Goal: Information Seeking & Learning: Check status

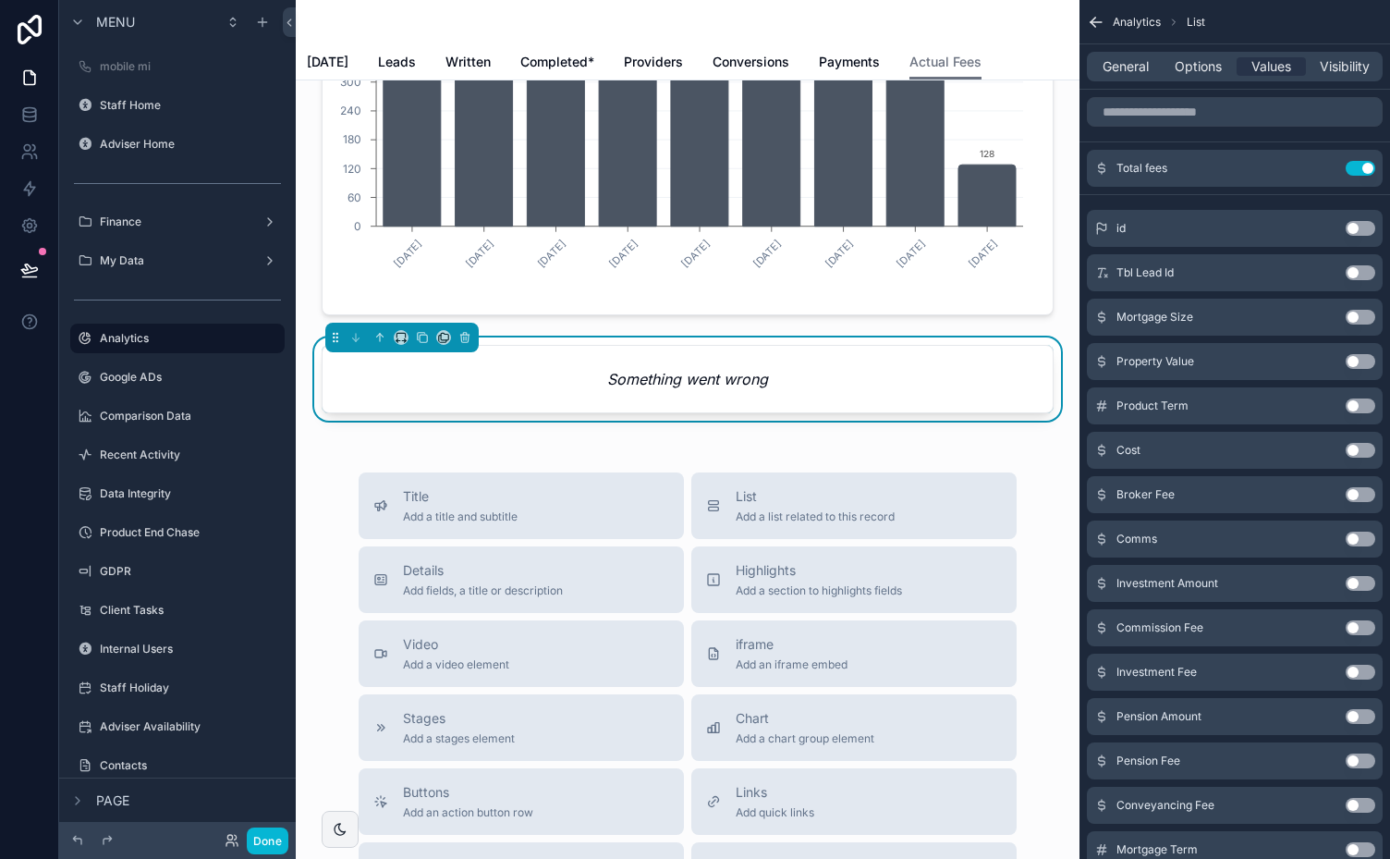
scroll to position [227, 0]
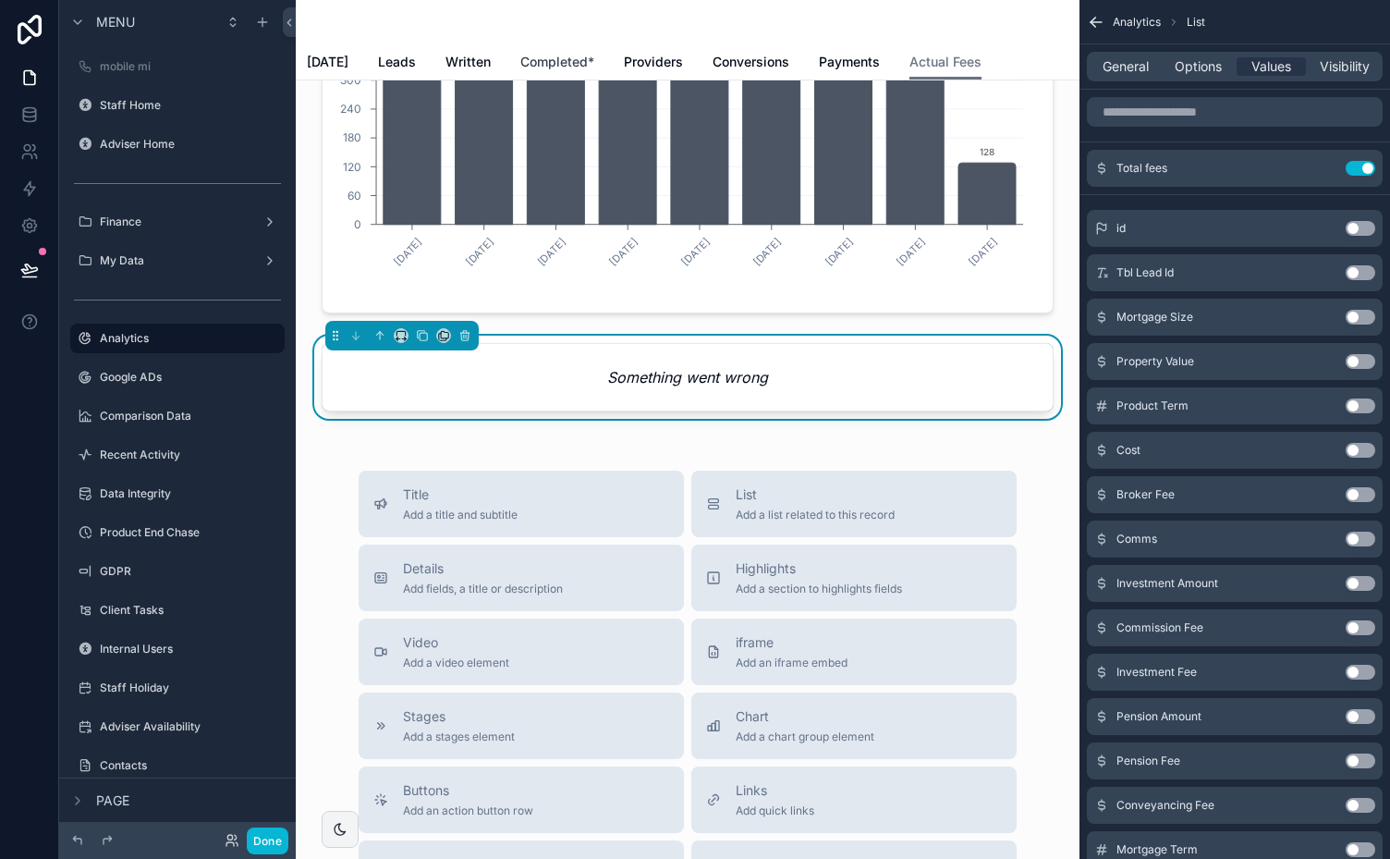
click at [558, 66] on span "Completed*" at bounding box center [557, 62] width 74 height 18
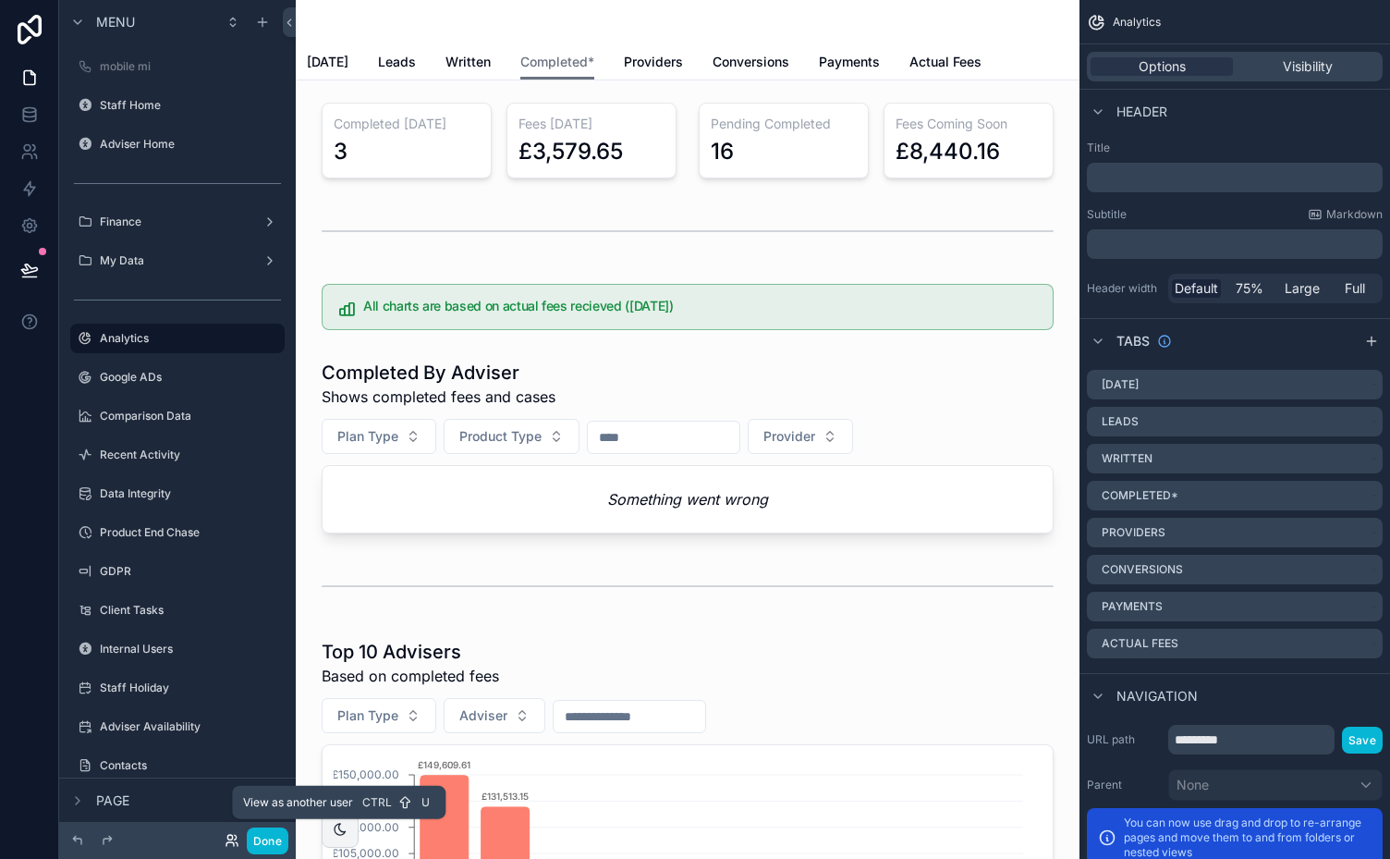
click at [233, 836] on icon at bounding box center [232, 840] width 15 height 15
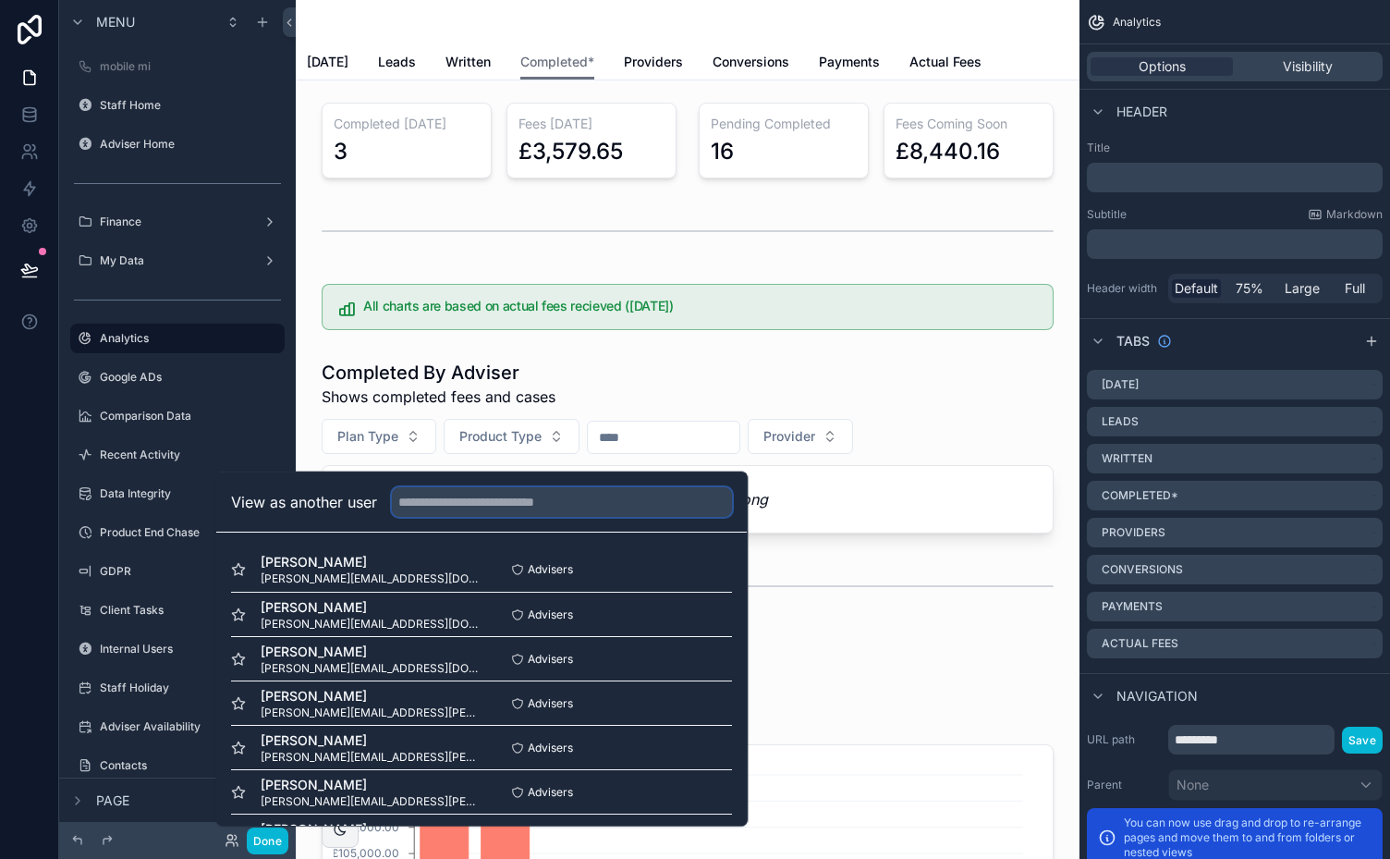
click at [505, 504] on input "text" at bounding box center [562, 502] width 340 height 30
type input "***"
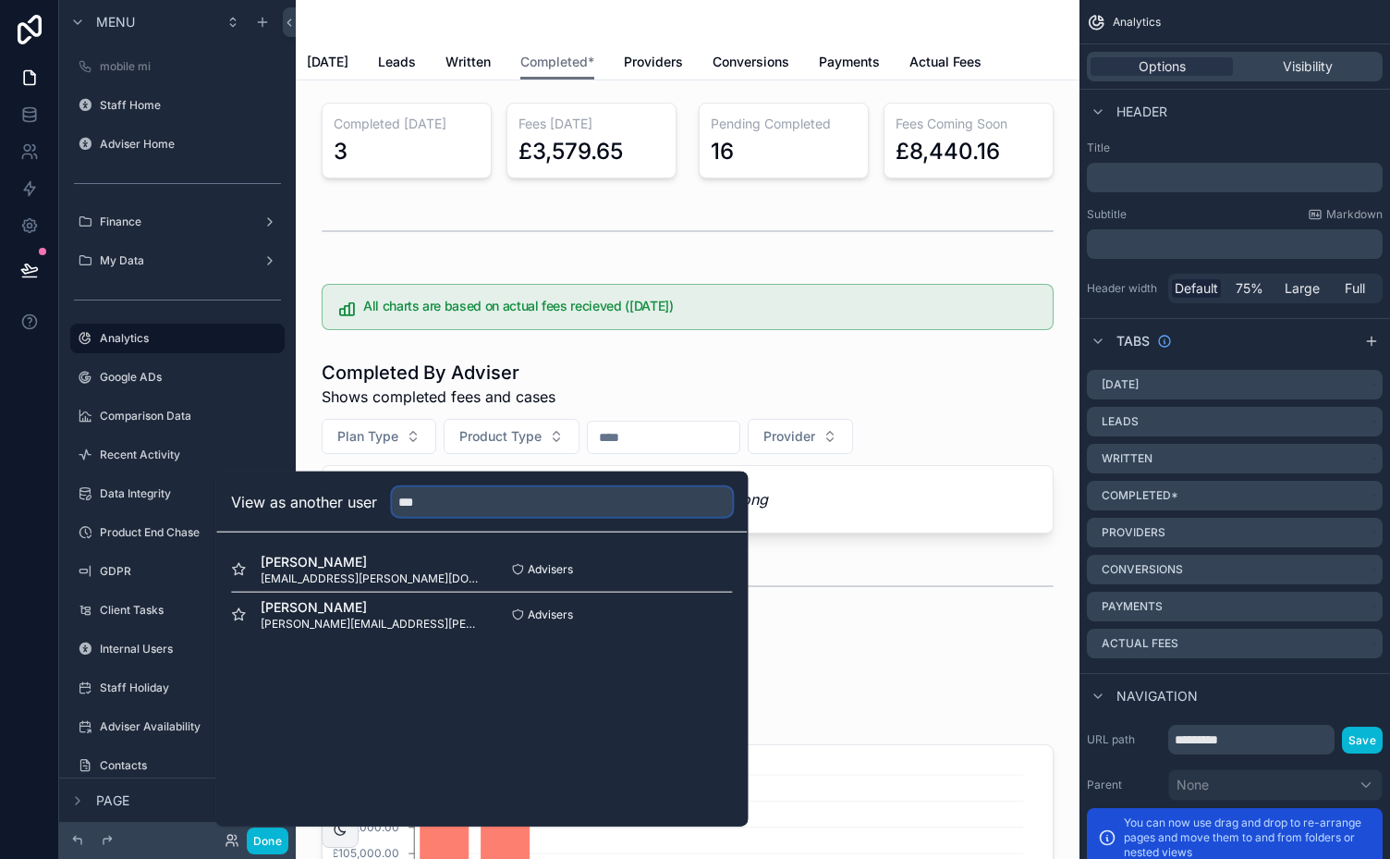
drag, startPoint x: 481, startPoint y: 497, endPoint x: 344, endPoint y: 494, distance: 136.9
click at [344, 494] on div "View as another user ***" at bounding box center [481, 502] width 501 height 30
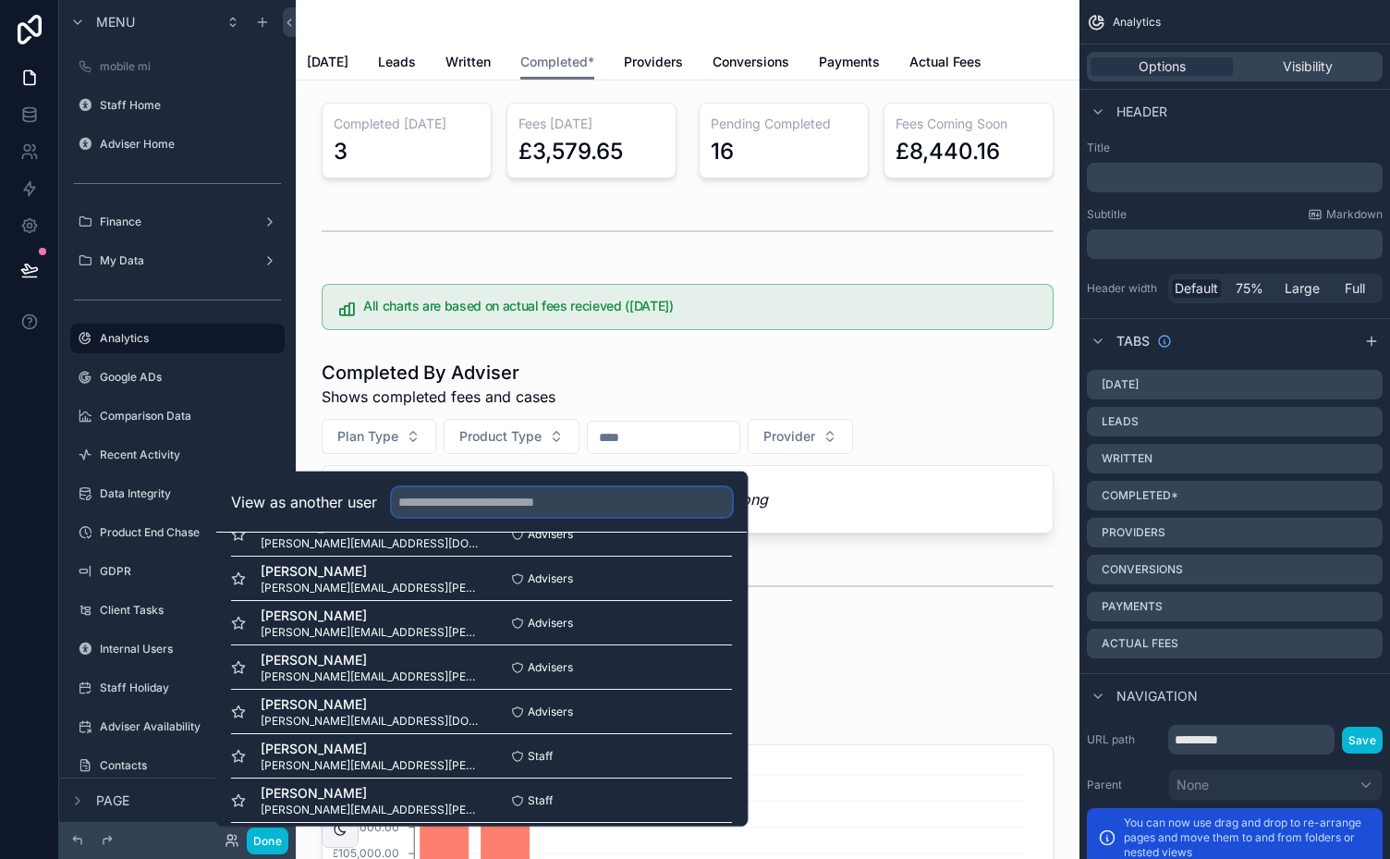
scroll to position [130, 0]
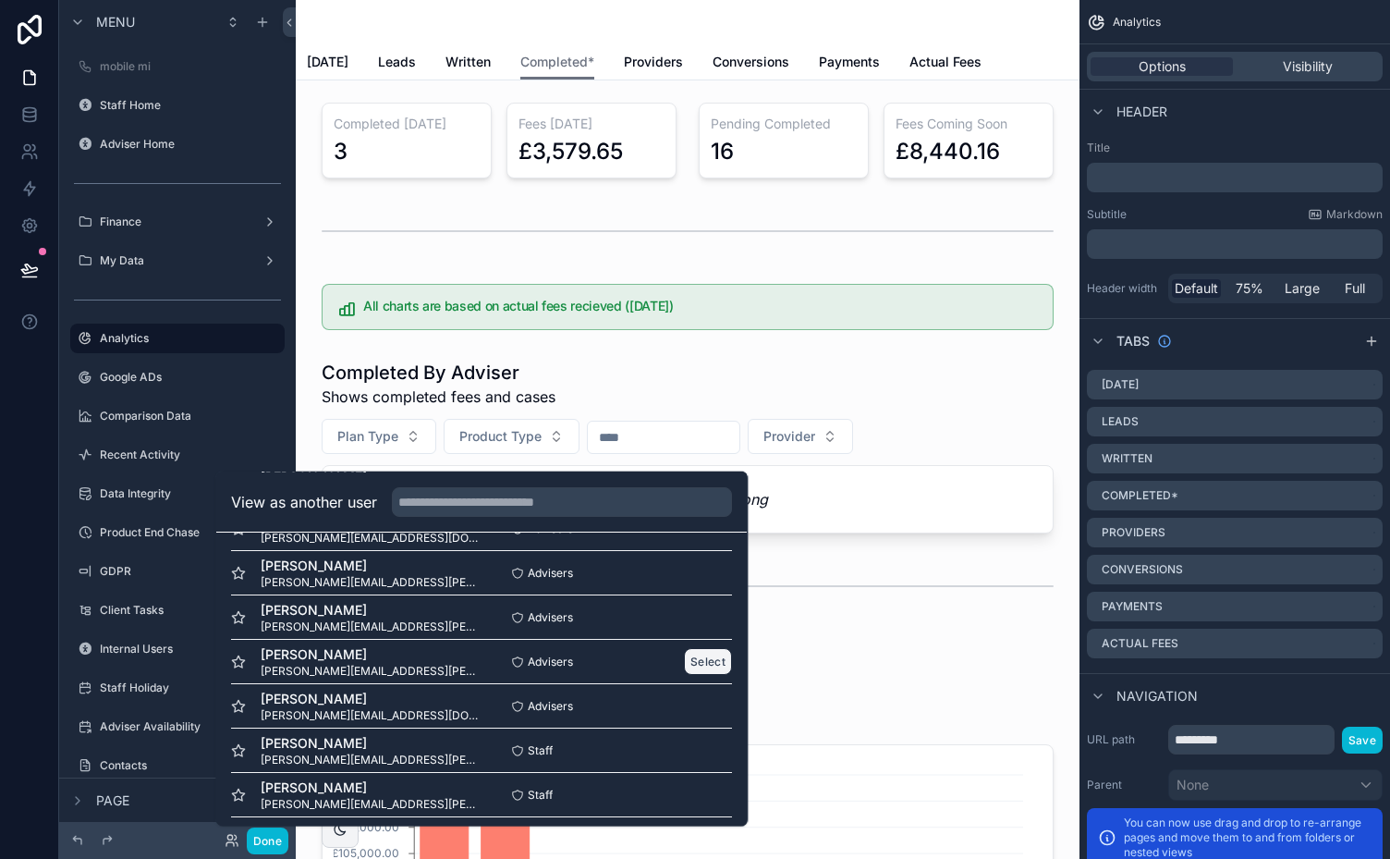
click at [692, 655] on button "Select" at bounding box center [709, 661] width 48 height 27
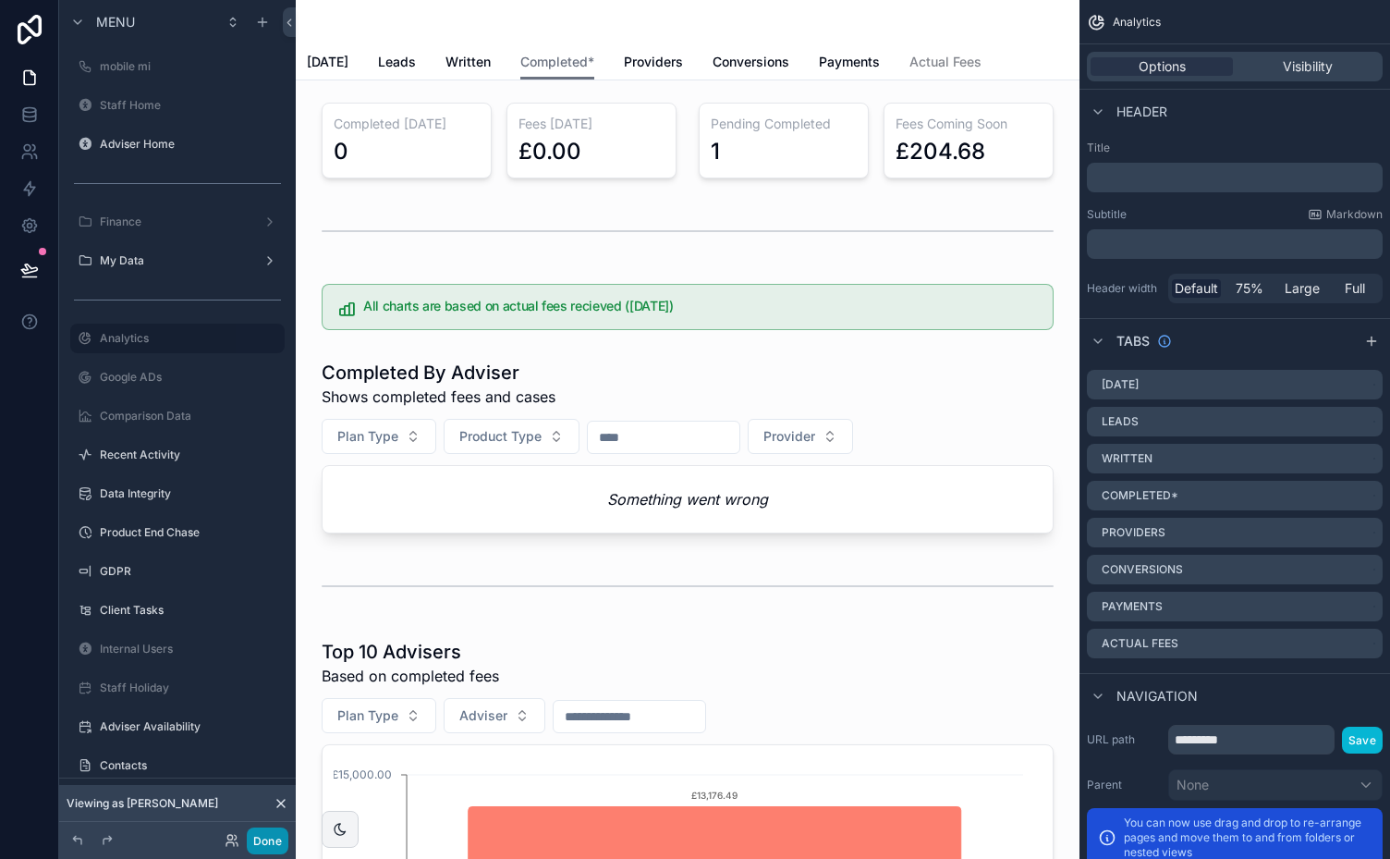
click at [255, 842] on button "Done" at bounding box center [268, 840] width 42 height 27
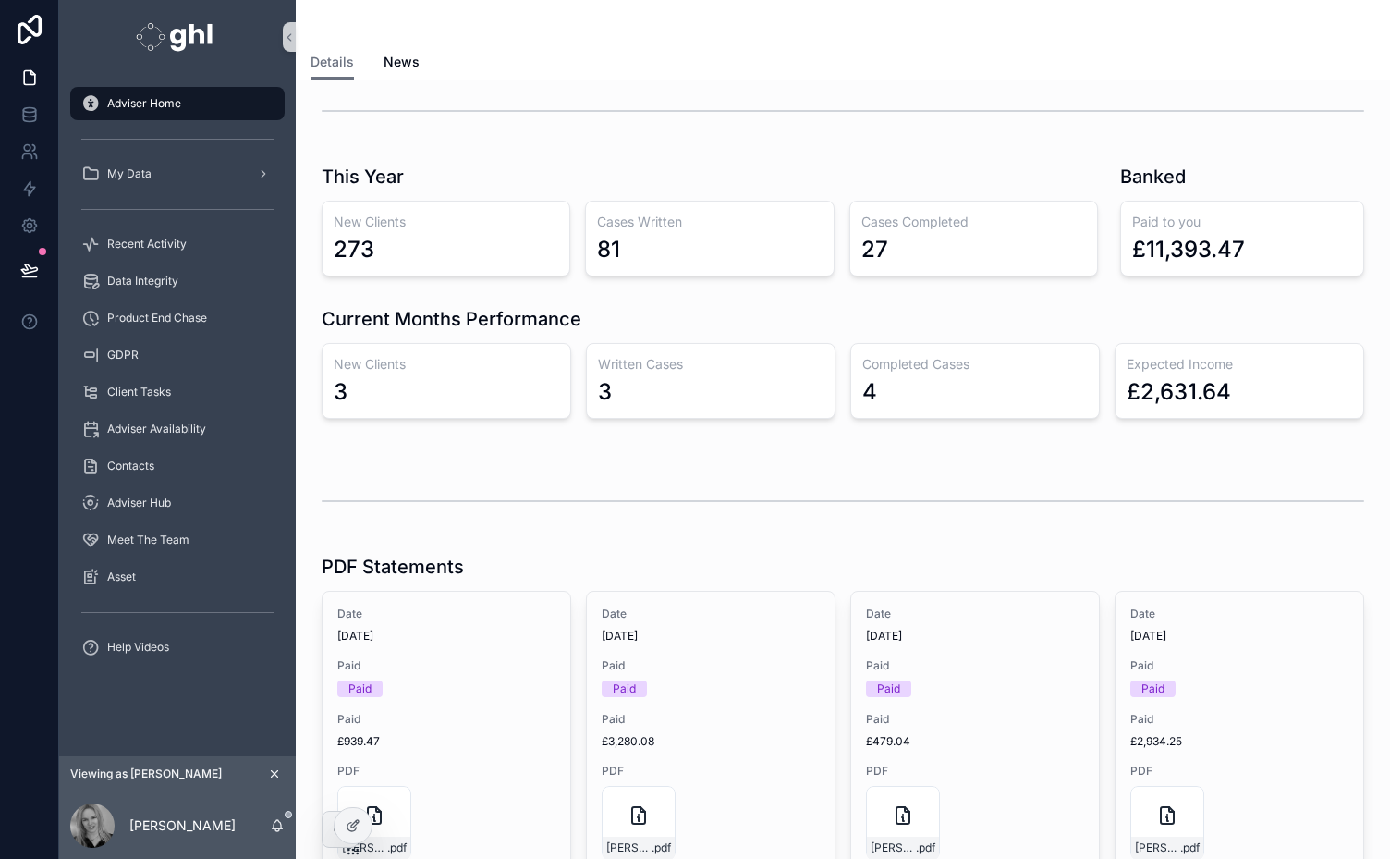
scroll to position [144, 0]
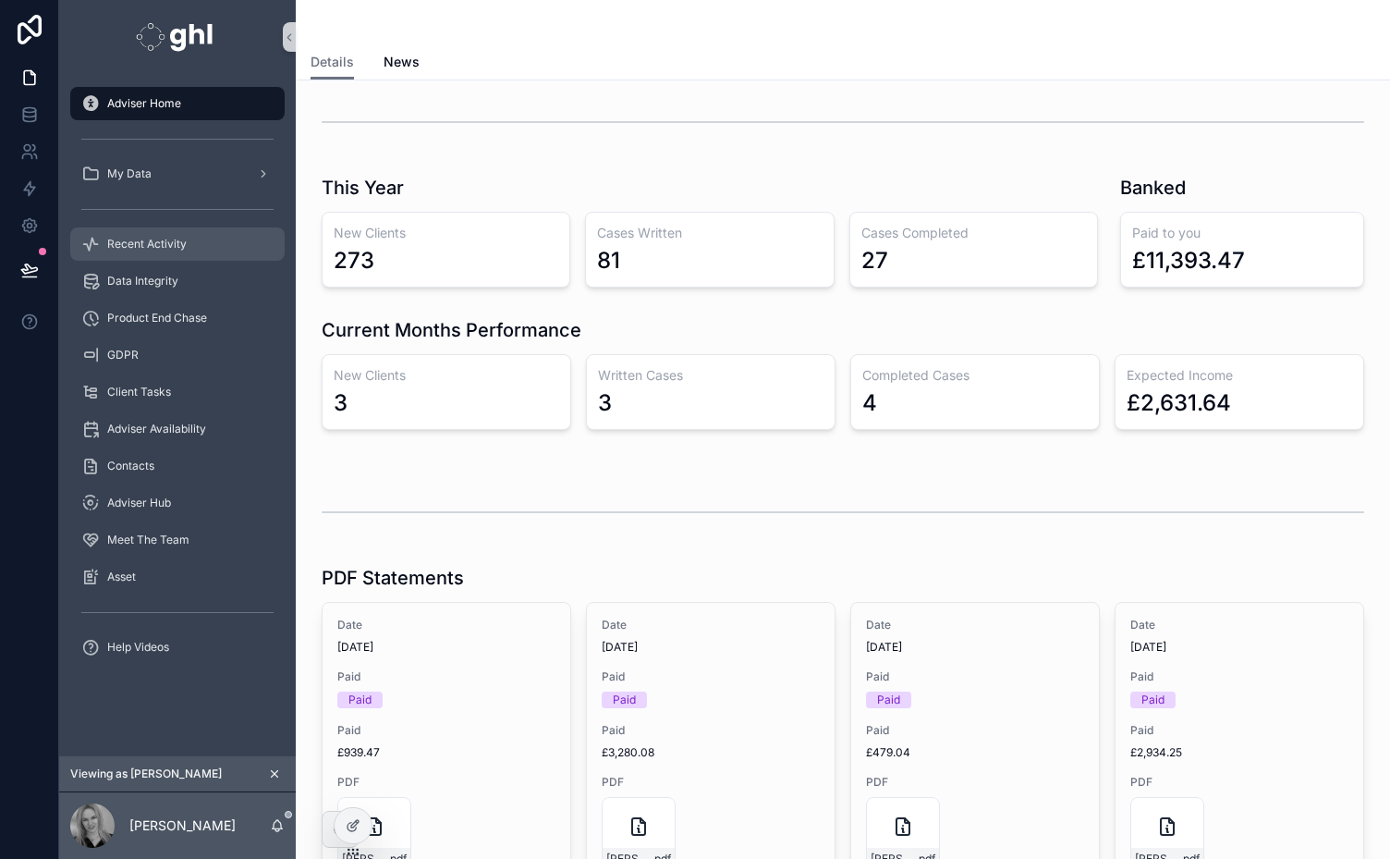
click at [144, 245] on span "Recent Activity" at bounding box center [147, 244] width 80 height 15
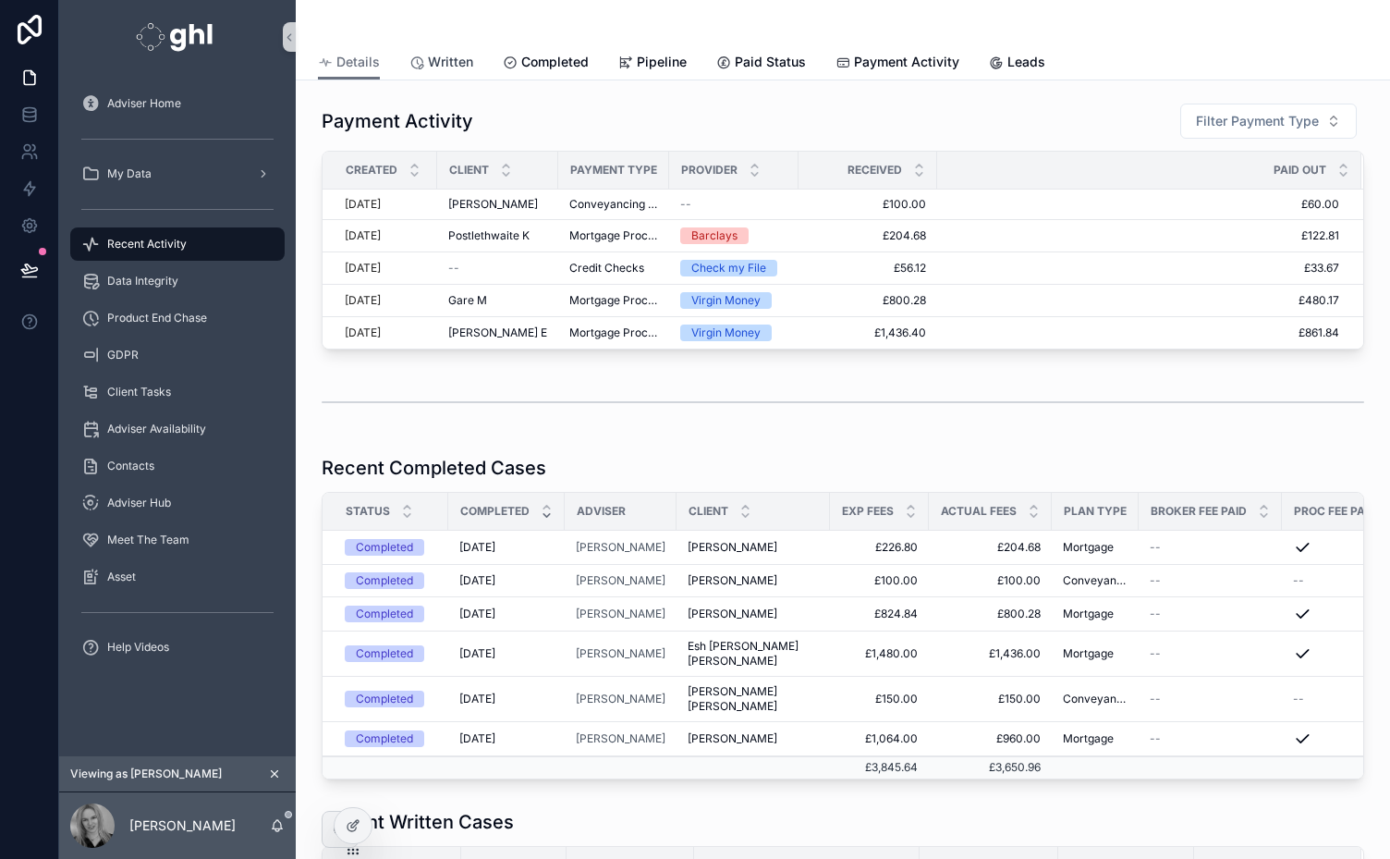
click at [455, 53] on span "Written" at bounding box center [450, 62] width 45 height 18
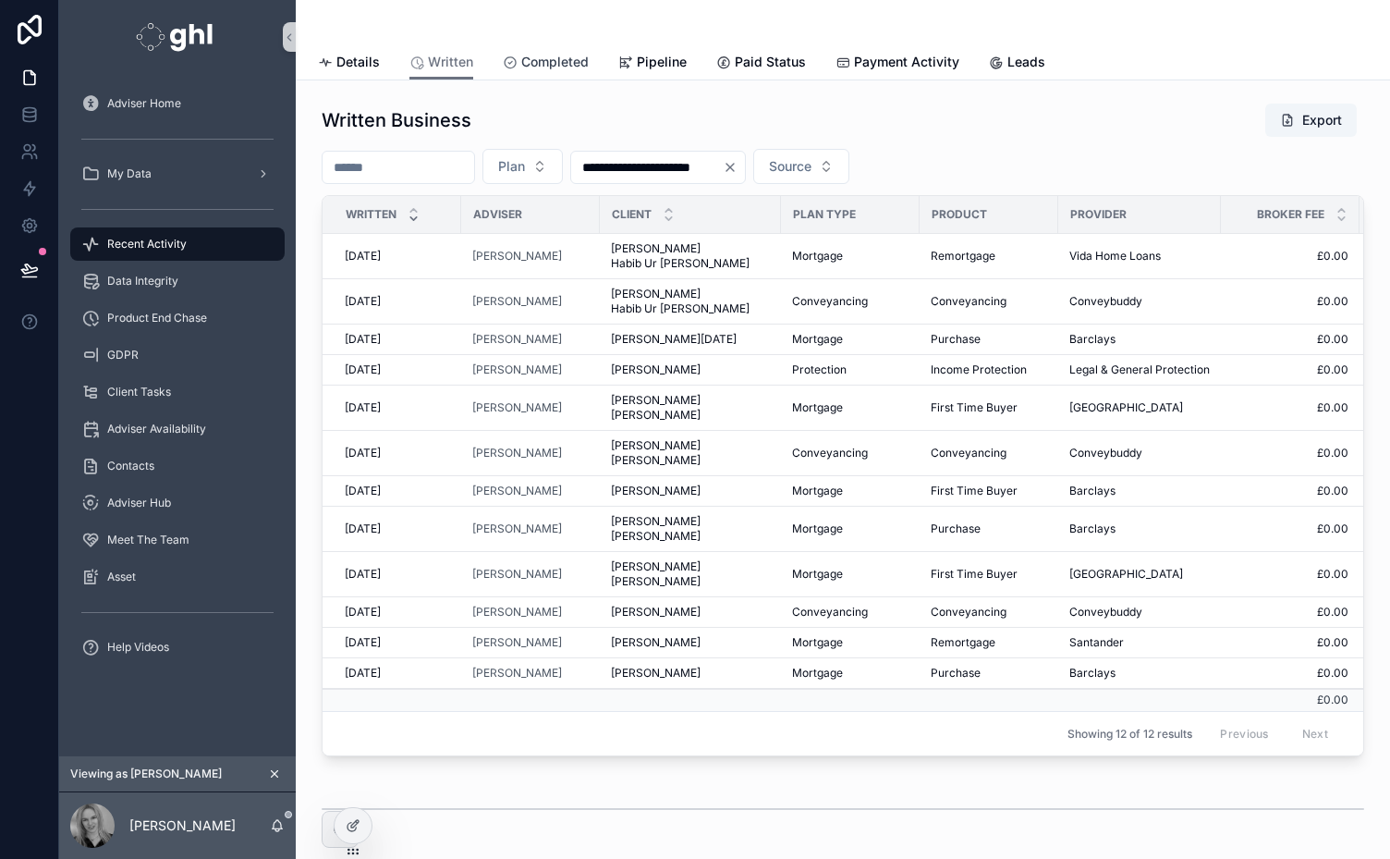
click at [545, 57] on span "Completed" at bounding box center [554, 62] width 67 height 18
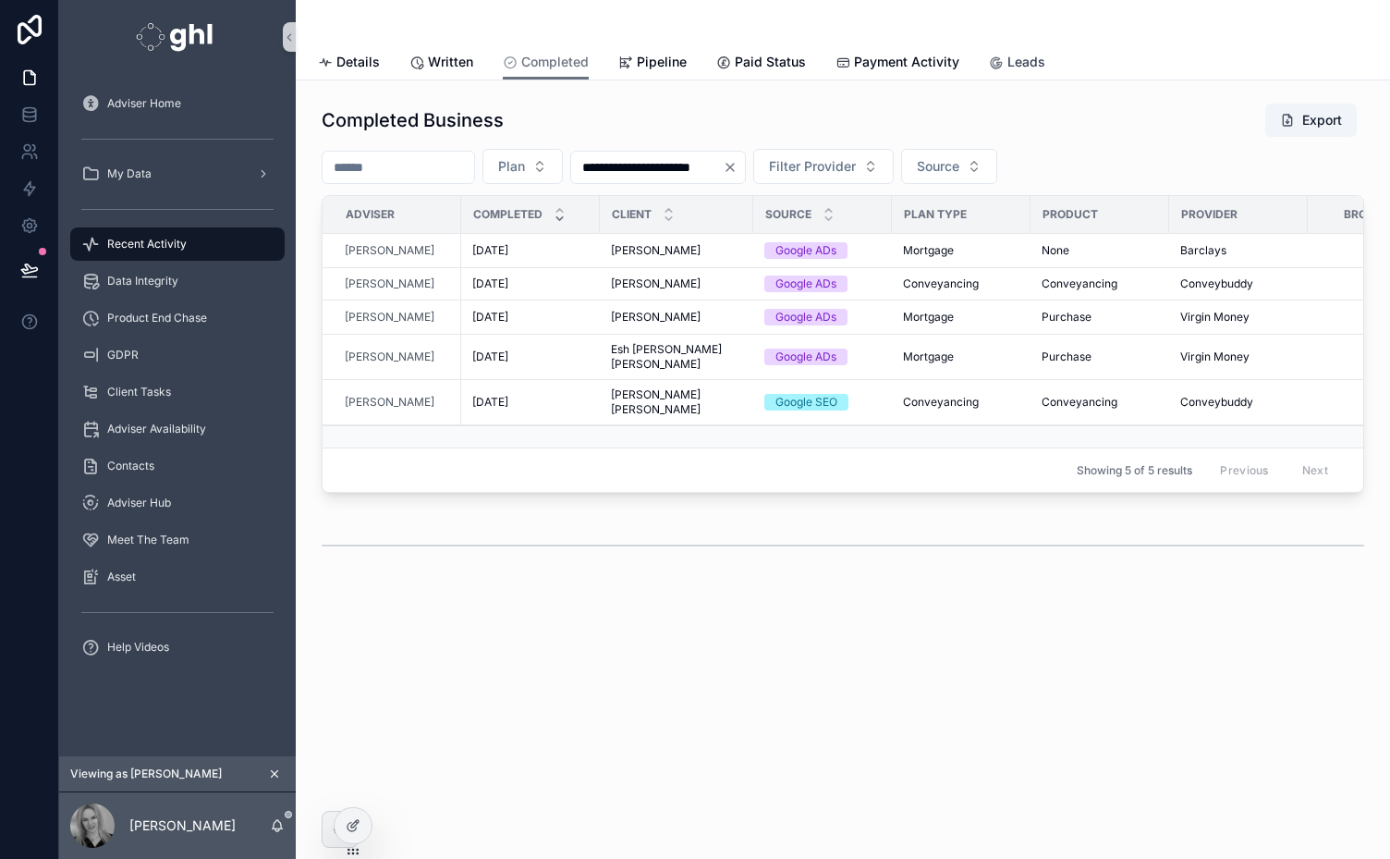
click at [1017, 63] on span "Leads" at bounding box center [1027, 62] width 38 height 18
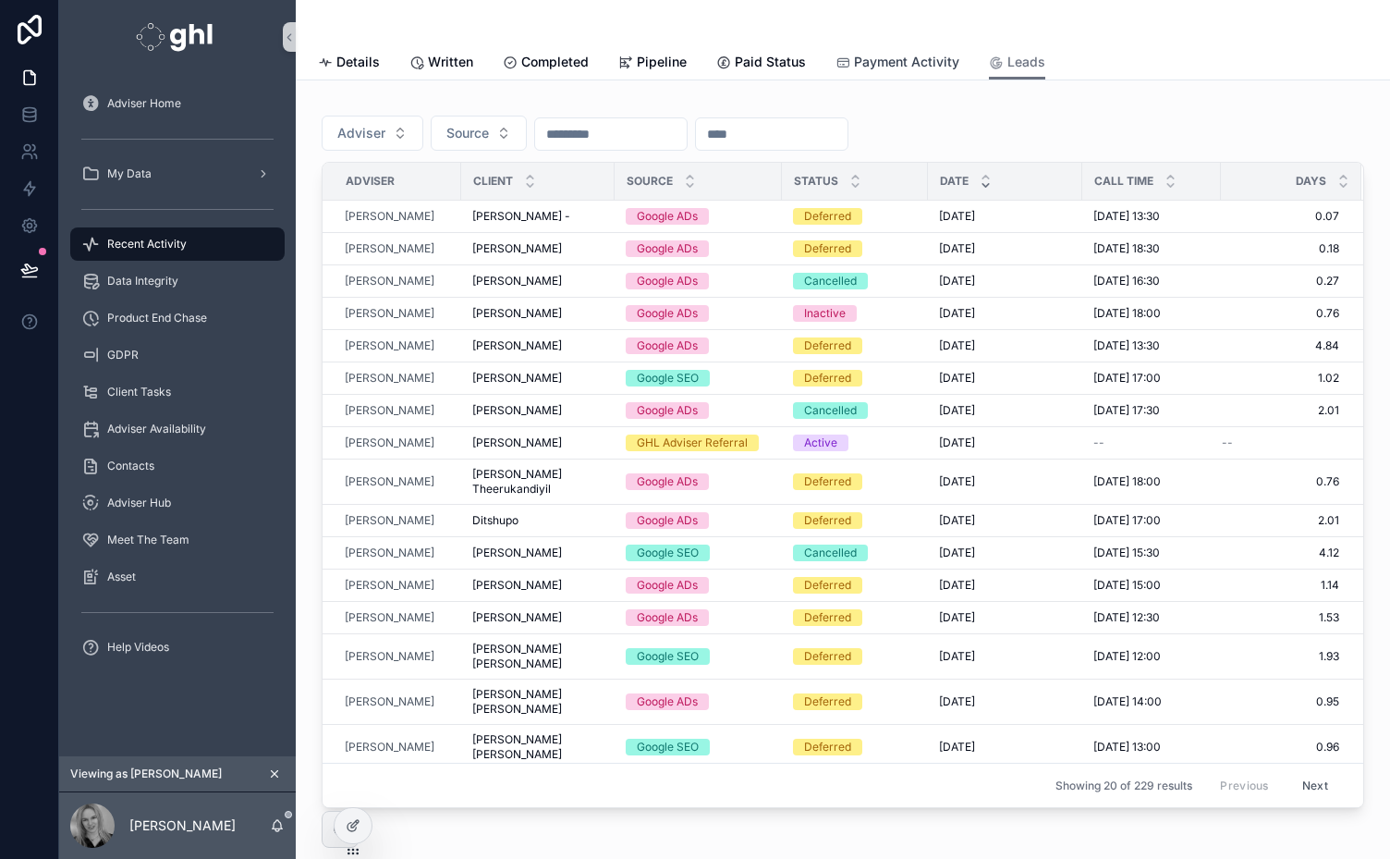
click at [925, 52] on link "Payment Activity" at bounding box center [898, 63] width 124 height 37
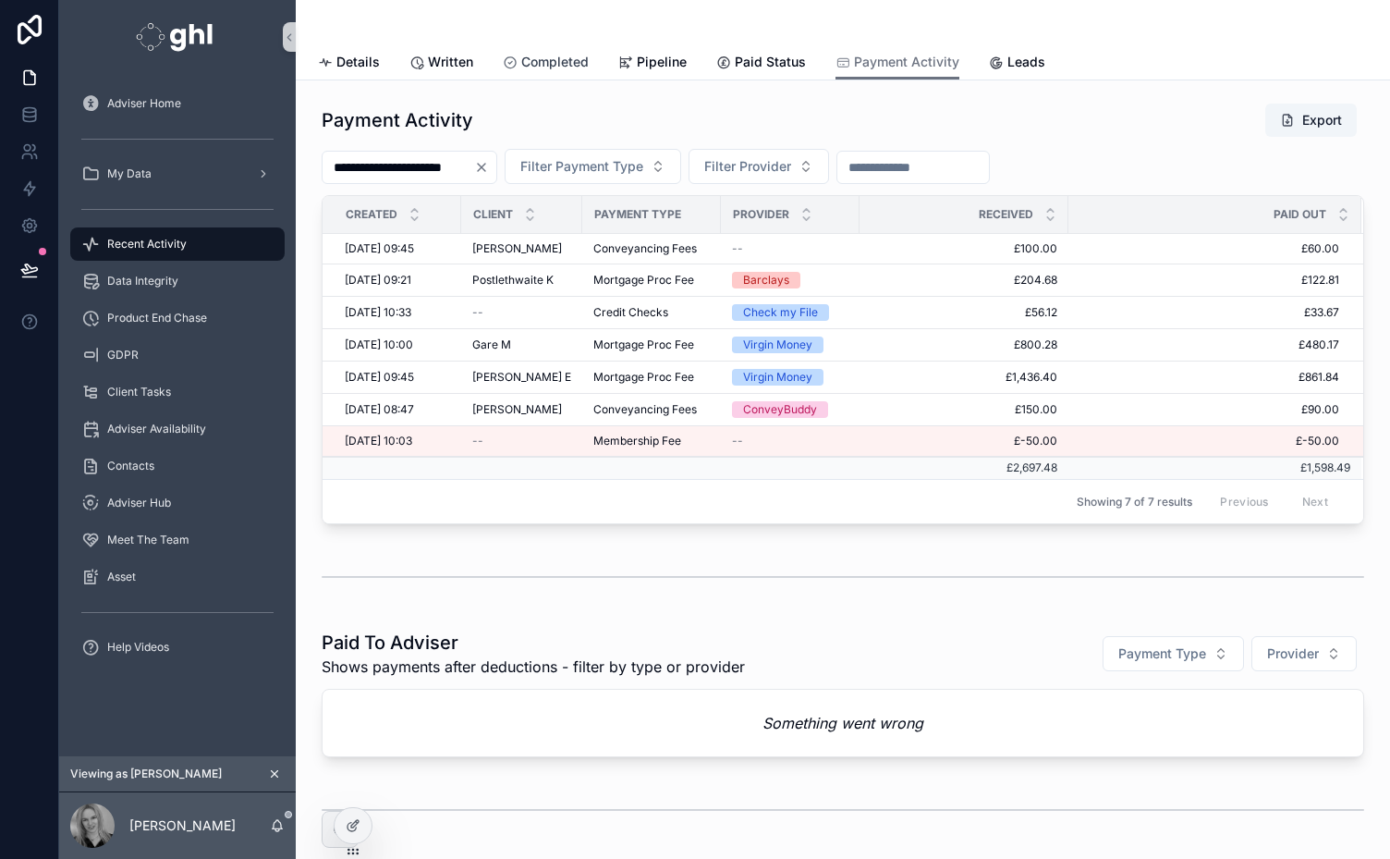
click at [549, 67] on span "Completed" at bounding box center [554, 62] width 67 height 18
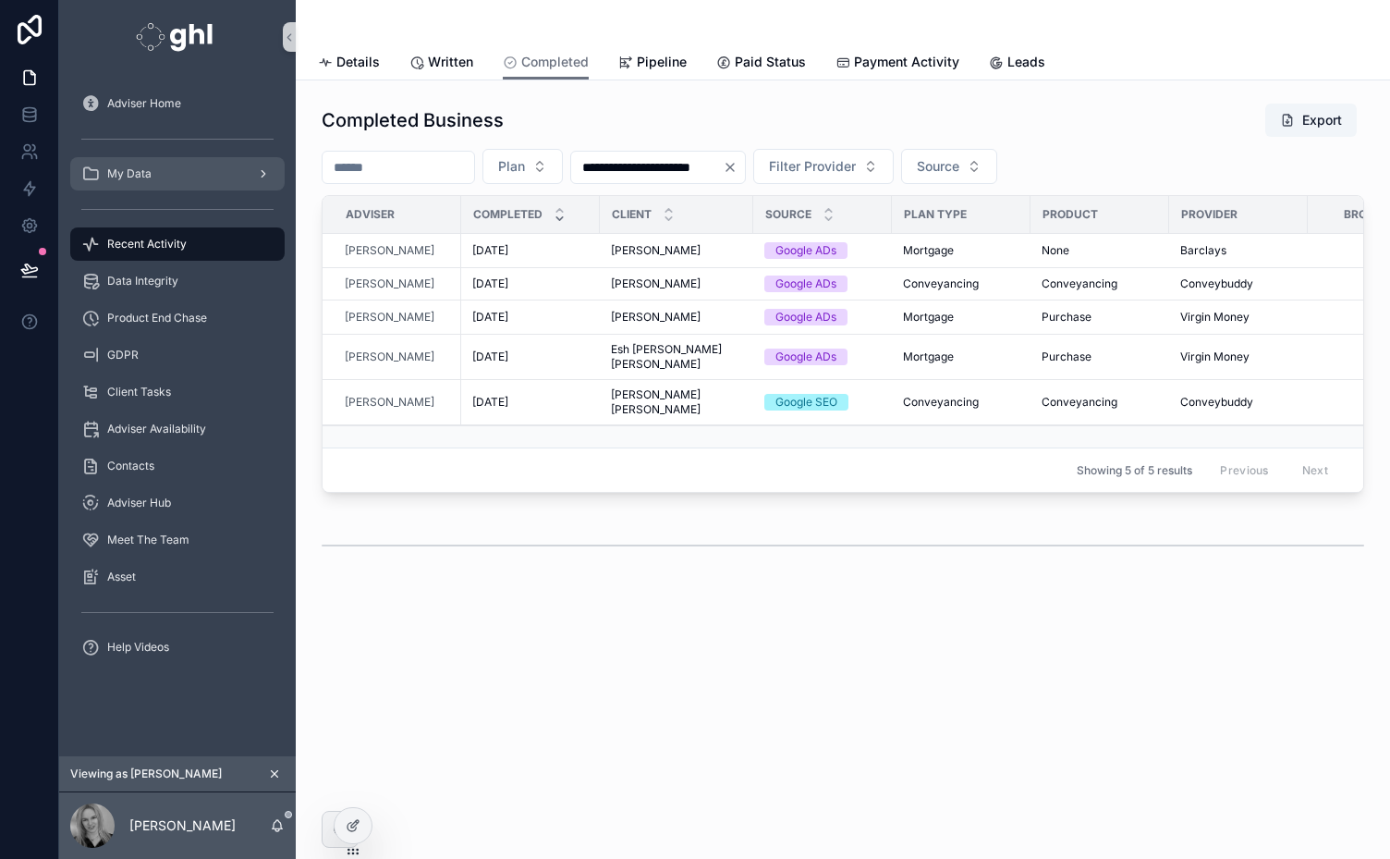
click at [193, 176] on div "My Data" at bounding box center [177, 174] width 192 height 30
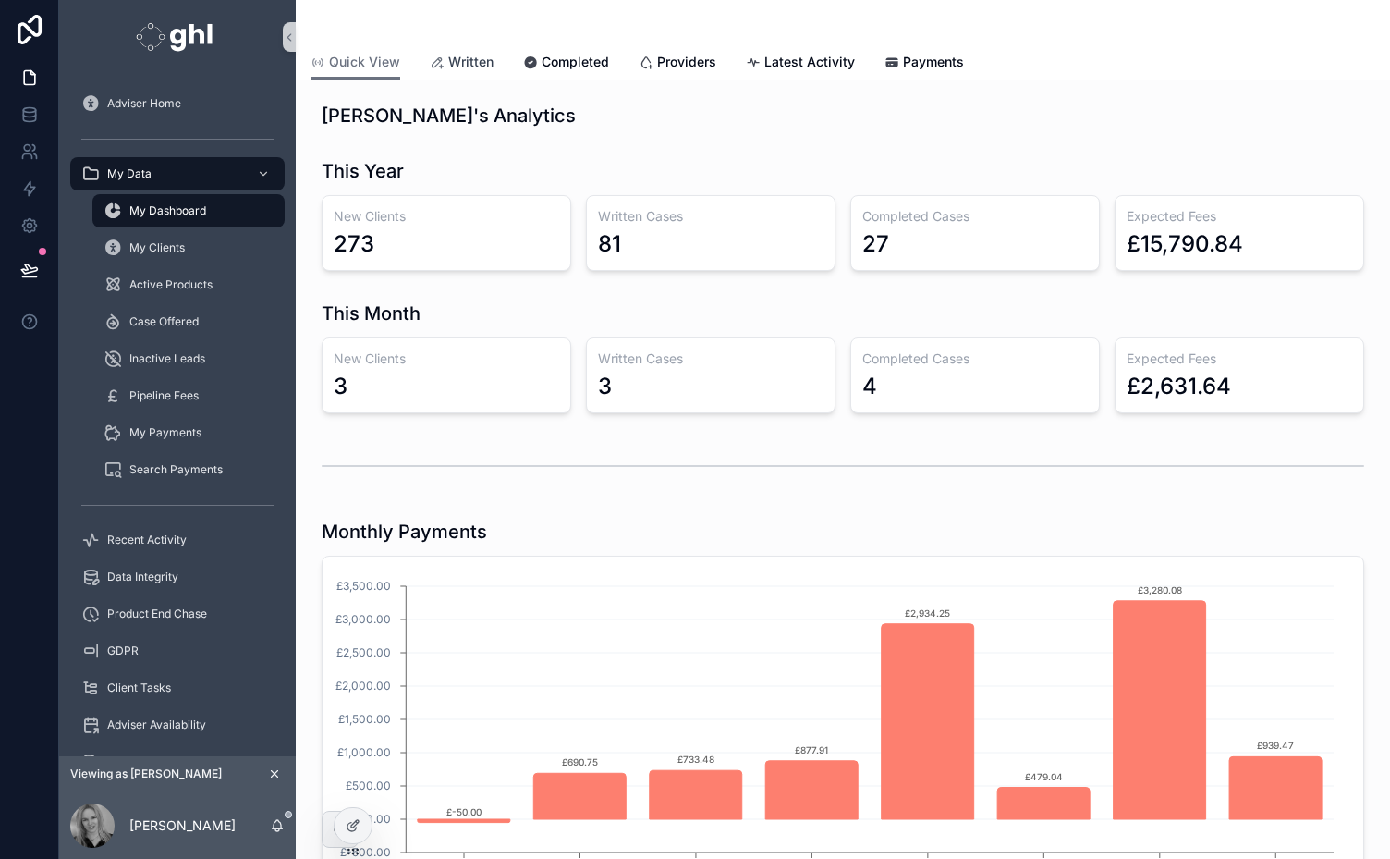
click at [475, 50] on link "Written" at bounding box center [462, 63] width 64 height 37
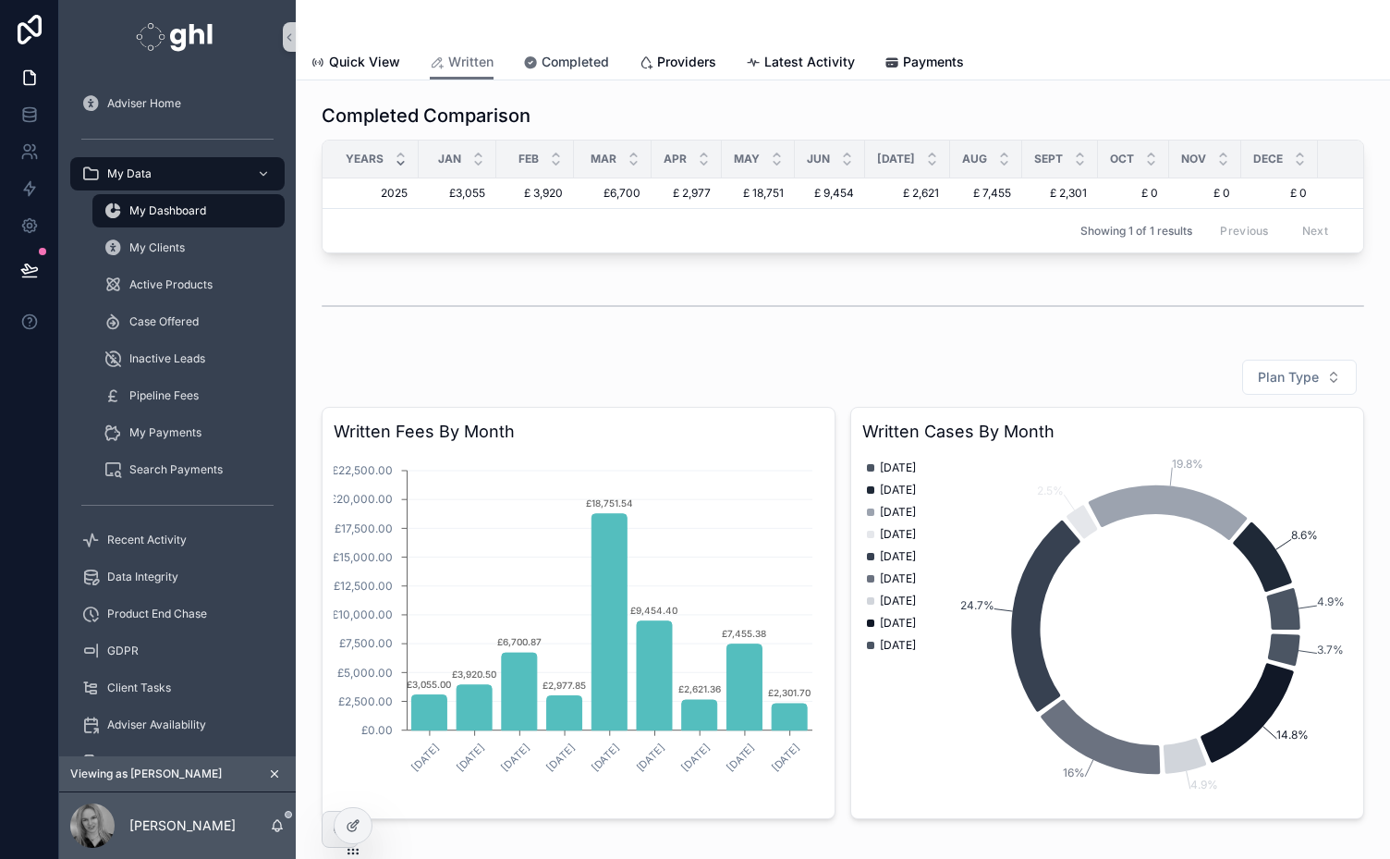
click at [597, 59] on span "Completed" at bounding box center [575, 62] width 67 height 18
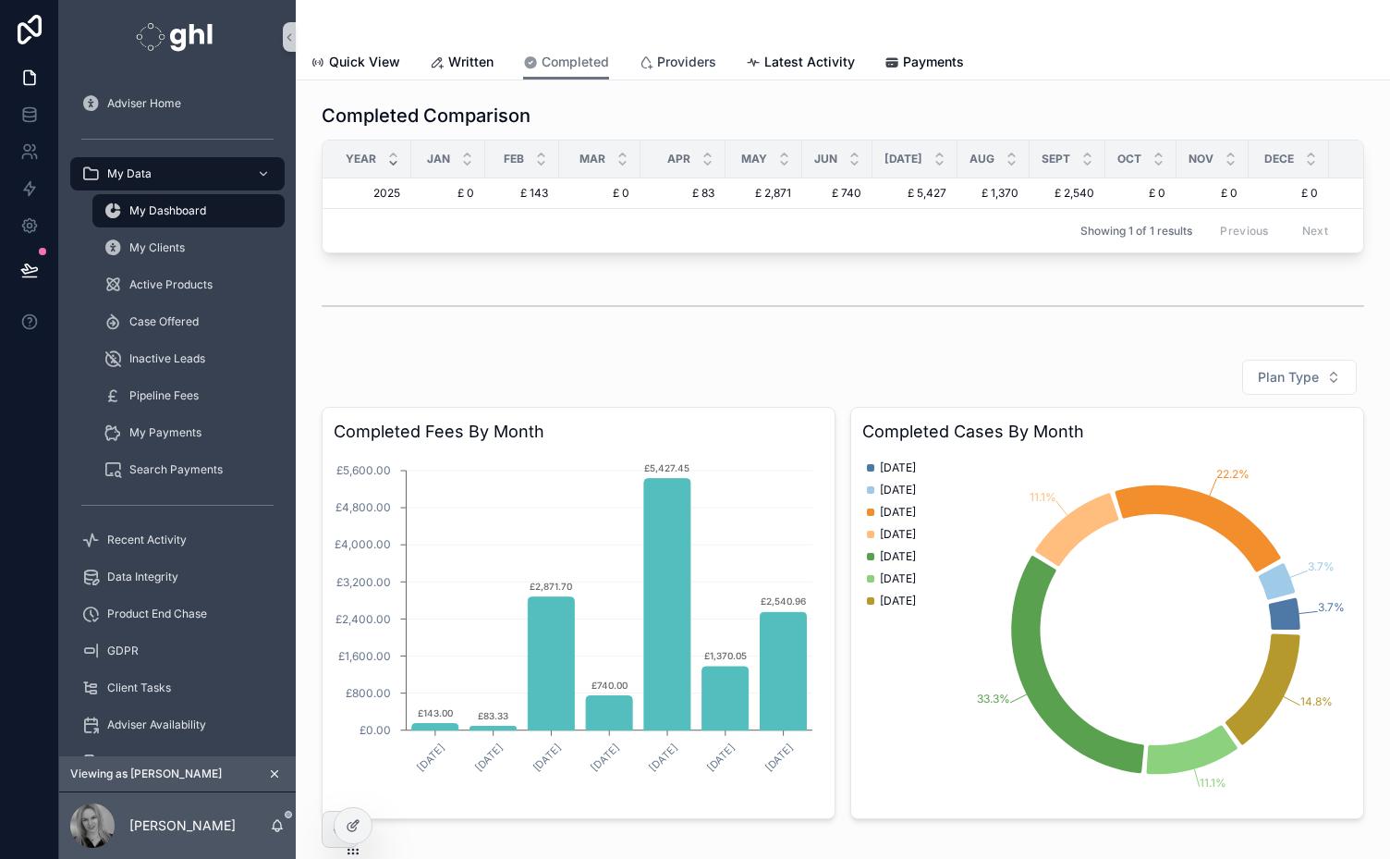
click at [679, 59] on span "Providers" at bounding box center [686, 62] width 59 height 18
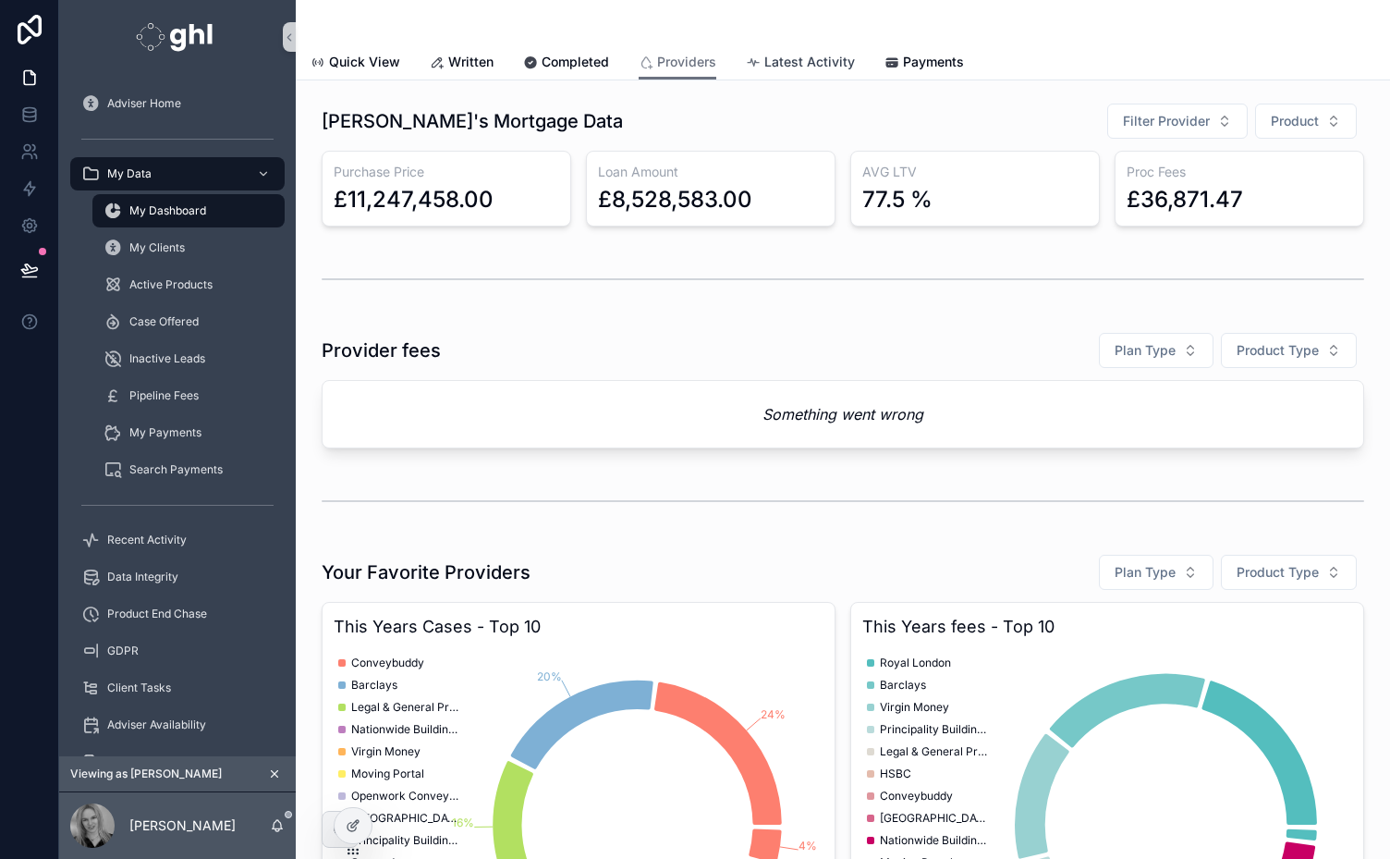
click at [796, 54] on span "Latest Activity" at bounding box center [810, 62] width 91 height 18
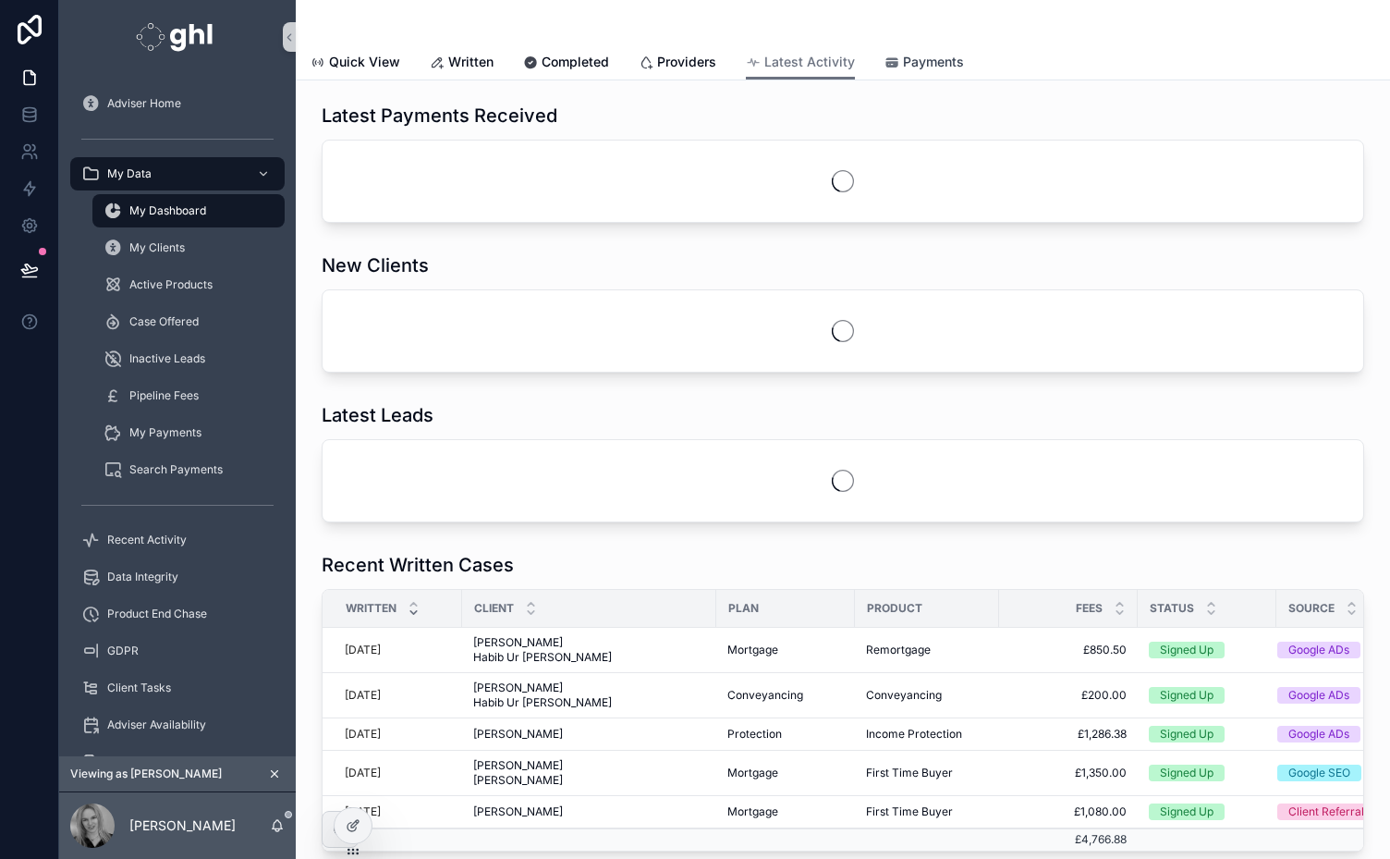
click at [919, 57] on span "Payments" at bounding box center [933, 62] width 61 height 18
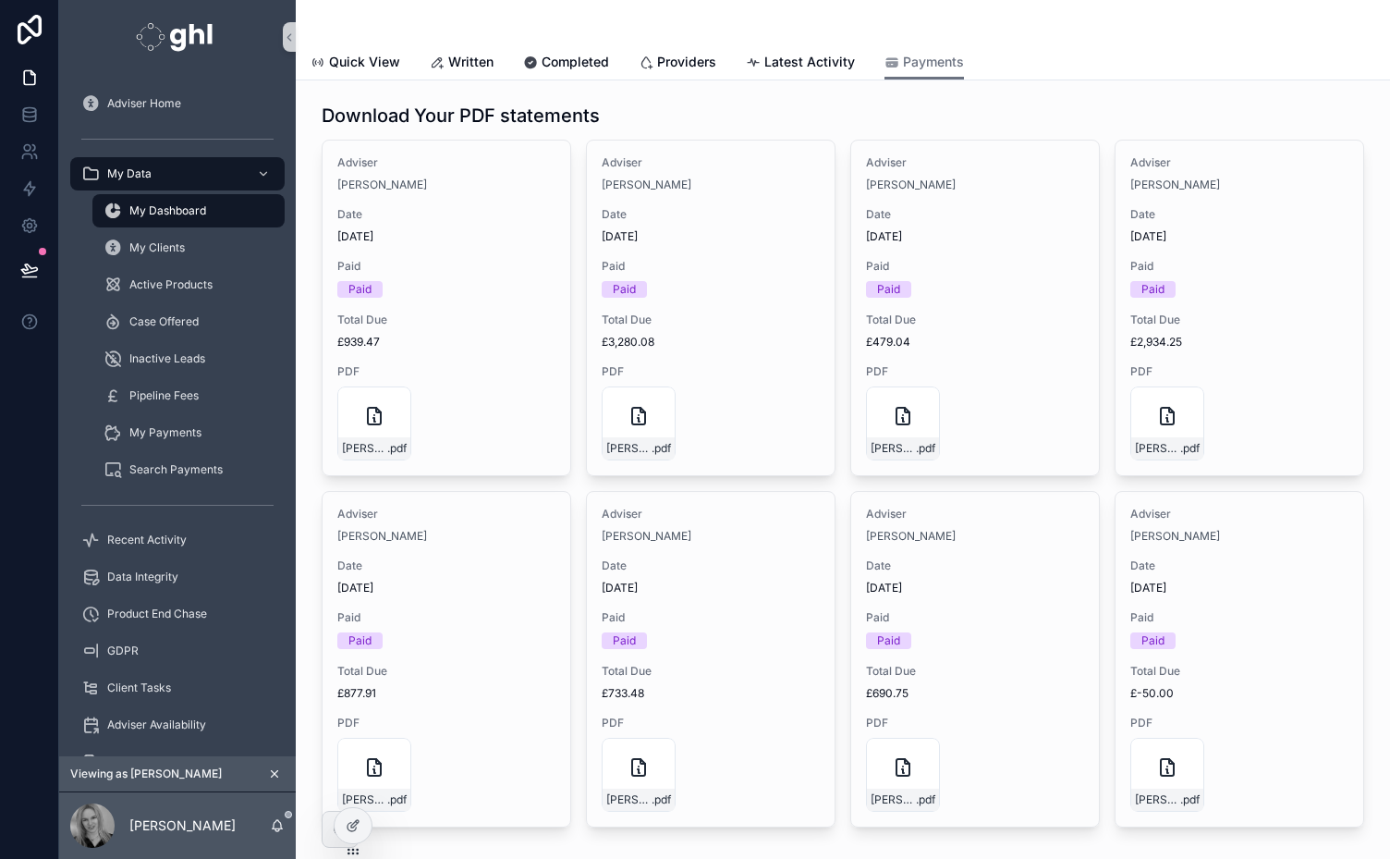
click at [273, 774] on icon "scrollable content" at bounding box center [274, 773] width 13 height 13
